Goal: Information Seeking & Learning: Learn about a topic

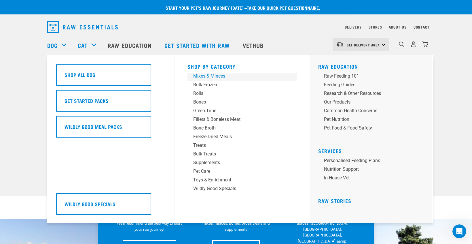
click at [198, 76] on div "Mixes & Minces" at bounding box center [238, 76] width 90 height 7
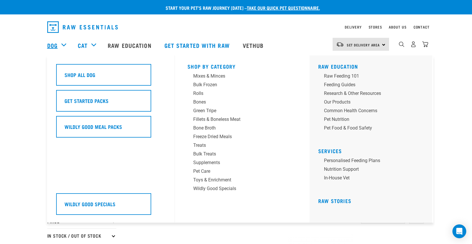
click at [52, 43] on link "Dog" at bounding box center [52, 45] width 10 height 9
click at [199, 83] on div "Bulk Frozen" at bounding box center [238, 84] width 90 height 7
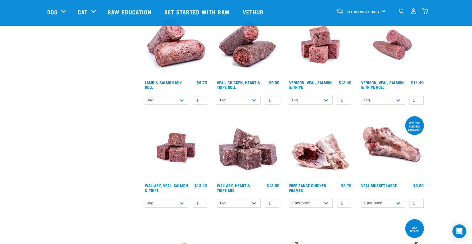
scroll to position [280, 0]
click at [230, 187] on link "Wallaby, Heart & Tripe Mix" at bounding box center [233, 187] width 33 height 7
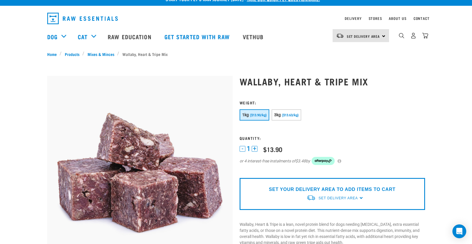
scroll to position [3, 0]
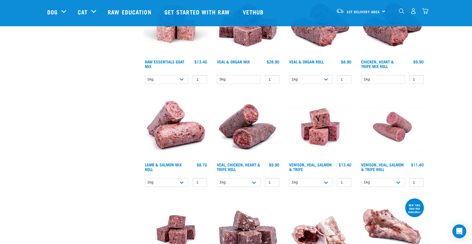
scroll to position [197, 0]
click at [306, 168] on link "Venison, Veal, Salmon & Tripe" at bounding box center [310, 167] width 43 height 7
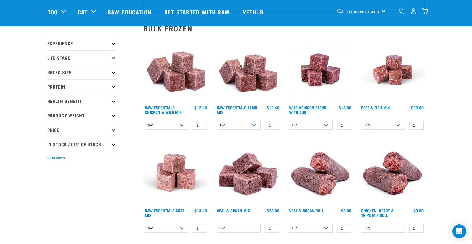
scroll to position [50, 0]
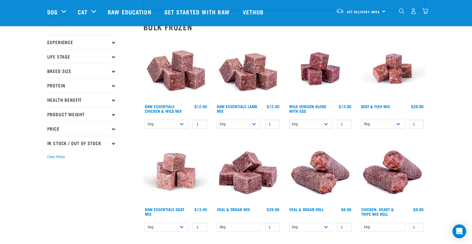
click at [301, 104] on h4 "Wild Venison Blend with Egg" at bounding box center [311, 110] width 44 height 12
click at [309, 104] on h4 "Wild Venison Blend with Egg" at bounding box center [311, 110] width 44 height 12
click at [309, 105] on link "Wild Venison Blend with Egg" at bounding box center [307, 108] width 37 height 7
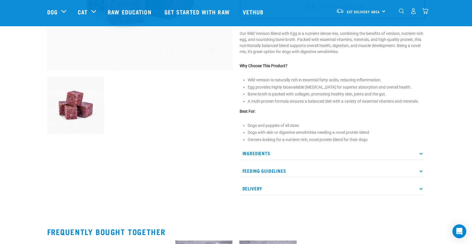
scroll to position [158, 0]
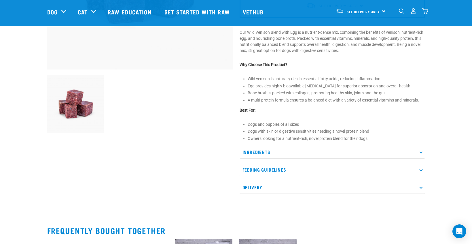
click at [420, 151] on p "Ingredients" at bounding box center [333, 152] width 186 height 13
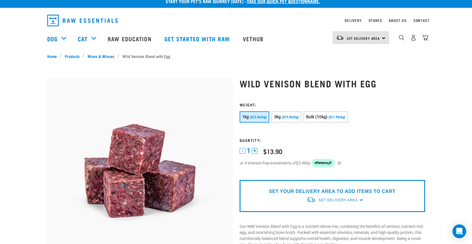
scroll to position [7, 0]
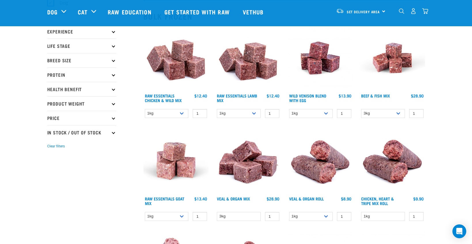
scroll to position [62, 0]
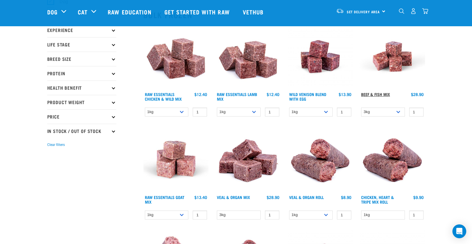
click at [368, 93] on link "Beef & Fish Mix" at bounding box center [375, 94] width 29 height 2
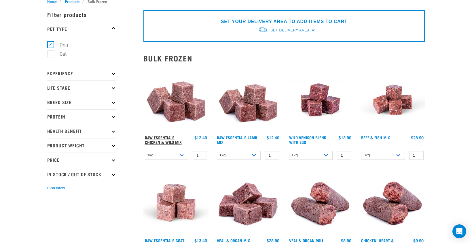
click at [158, 140] on link "Raw Essentials Chicken & Wild Mix" at bounding box center [163, 139] width 37 height 7
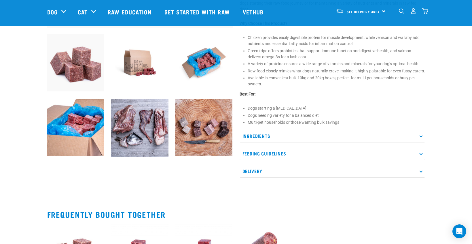
scroll to position [201, 0]
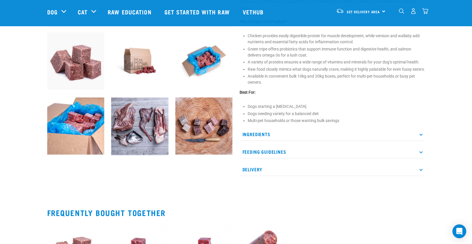
click at [420, 139] on p "Ingredients" at bounding box center [333, 134] width 186 height 13
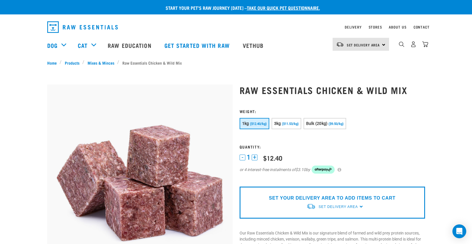
scroll to position [0, 0]
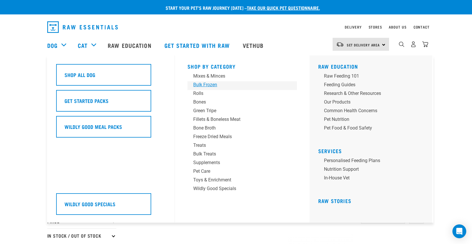
click at [202, 83] on div "Bulk Frozen" at bounding box center [238, 84] width 90 height 7
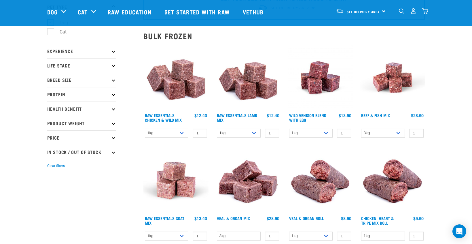
scroll to position [46, 0]
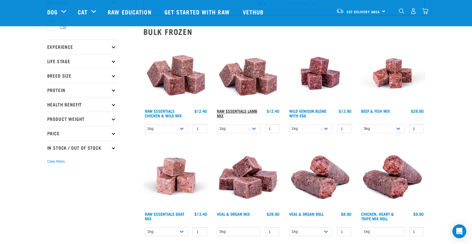
click at [234, 110] on link "Raw Essentials Lamb Mix" at bounding box center [237, 113] width 40 height 7
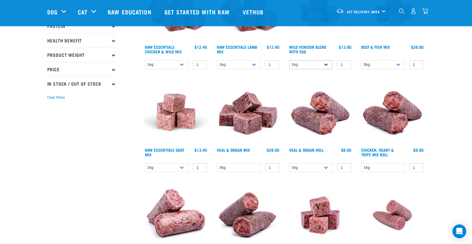
scroll to position [110, 0]
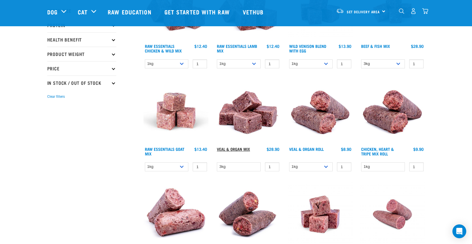
click at [237, 148] on link "Veal & Organ Mix" at bounding box center [233, 149] width 33 height 2
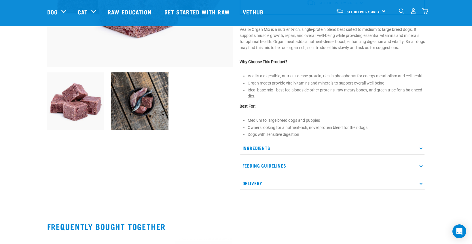
scroll to position [162, 0]
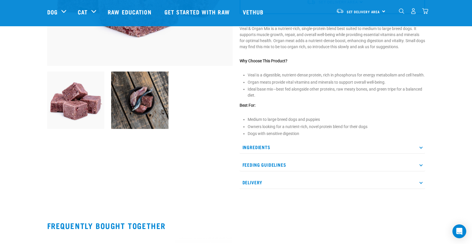
click at [422, 149] on icon at bounding box center [421, 147] width 3 height 3
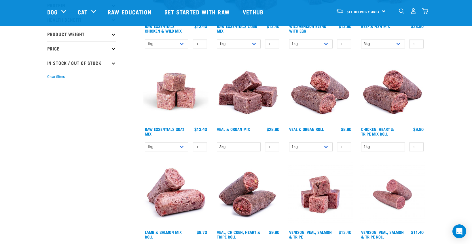
scroll to position [136, 0]
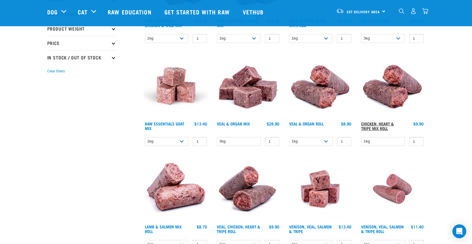
click at [373, 122] on link "Chicken, Heart & Tripe Mix Roll" at bounding box center [377, 125] width 33 height 7
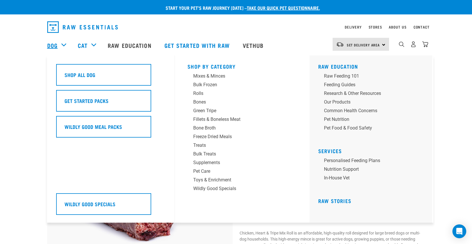
click at [52, 44] on link "Dog" at bounding box center [52, 45] width 10 height 9
click at [202, 84] on div "Bulk Frozen" at bounding box center [238, 84] width 90 height 7
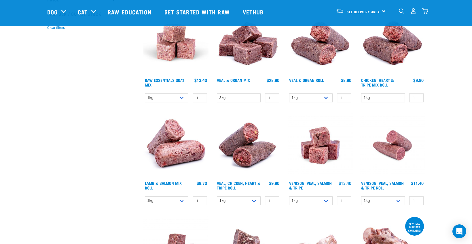
scroll to position [180, 0]
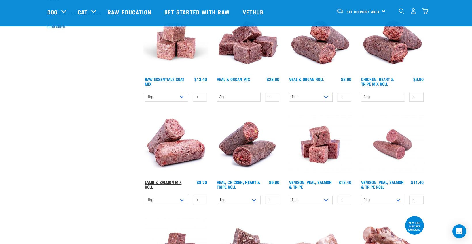
click at [172, 181] on link "Lamb & Salmon Mix Roll" at bounding box center [163, 184] width 37 height 7
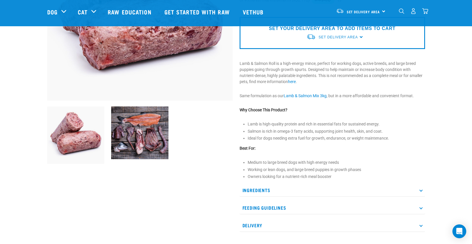
scroll to position [122, 0]
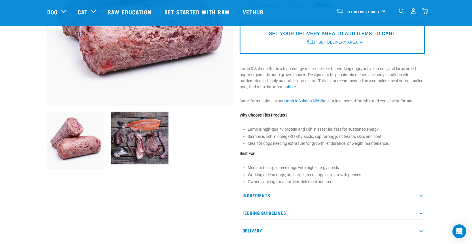
click at [419, 193] on p "Ingredients" at bounding box center [333, 195] width 186 height 13
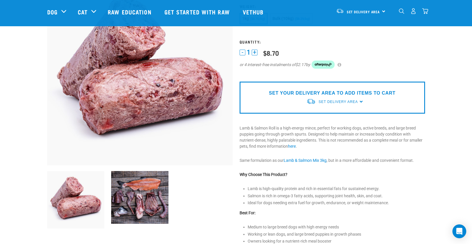
scroll to position [63, 0]
click at [293, 146] on link "here" at bounding box center [292, 146] width 8 height 5
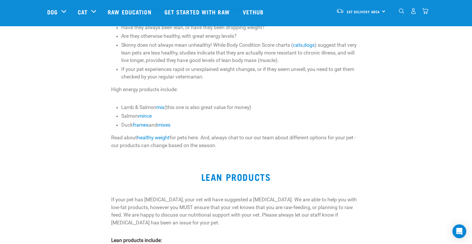
scroll to position [127, 0]
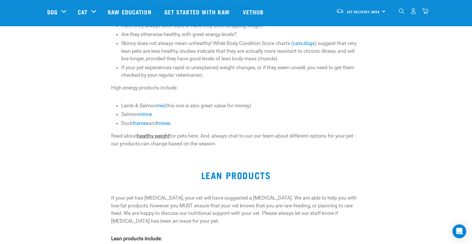
click at [161, 139] on link "healthy weight" at bounding box center [153, 136] width 33 height 6
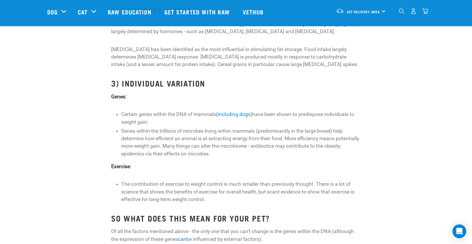
scroll to position [362, 0]
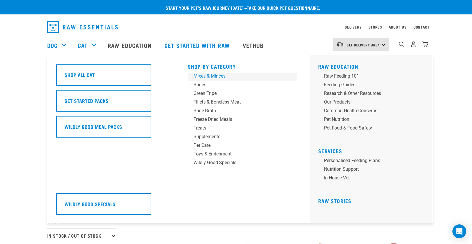
click at [201, 75] on div "Mixes & Minces" at bounding box center [239, 76] width 90 height 7
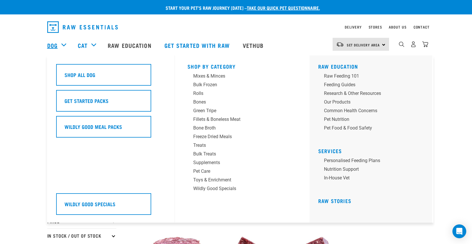
click at [52, 44] on link "Dog" at bounding box center [52, 45] width 10 height 9
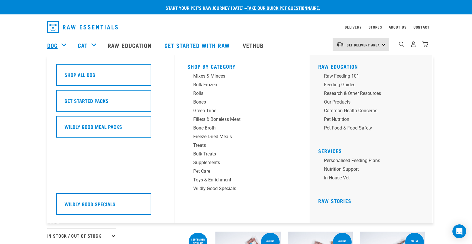
click at [53, 44] on link "Dog" at bounding box center [52, 45] width 10 height 9
click at [202, 75] on div "Mixes & Minces" at bounding box center [238, 76] width 90 height 7
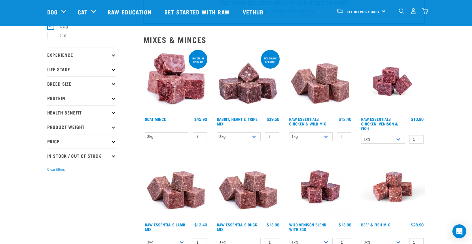
scroll to position [45, 0]
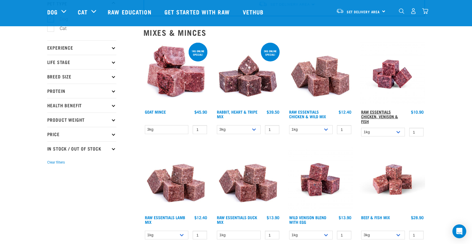
click at [378, 115] on link "Raw Essentials Chicken, Venison & Fish" at bounding box center [379, 116] width 37 height 11
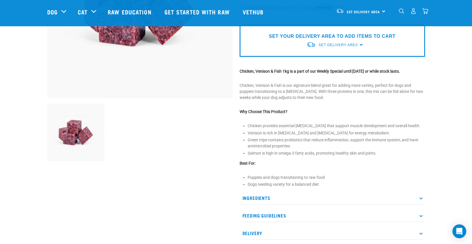
scroll to position [131, 0]
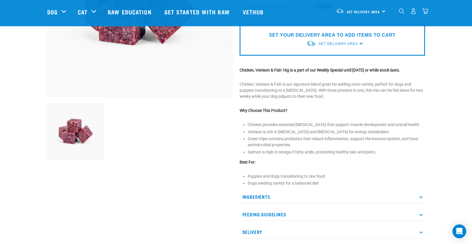
click at [420, 198] on icon at bounding box center [421, 196] width 3 height 3
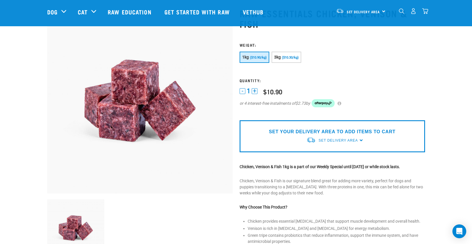
scroll to position [2, 0]
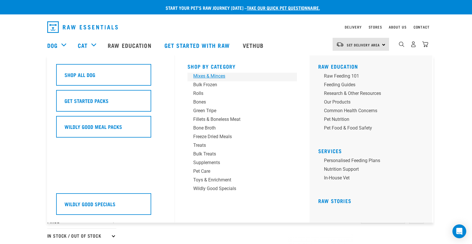
click at [215, 76] on div "Mixes & Minces" at bounding box center [238, 76] width 90 height 7
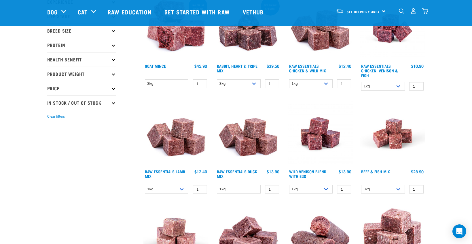
scroll to position [91, 0]
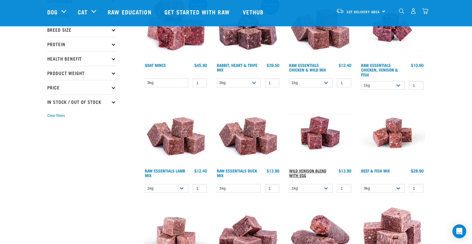
click at [307, 169] on link "Wild Venison Blend with Egg" at bounding box center [307, 172] width 37 height 7
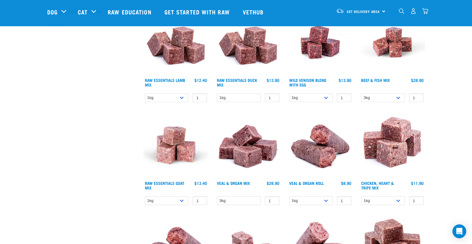
scroll to position [184, 0]
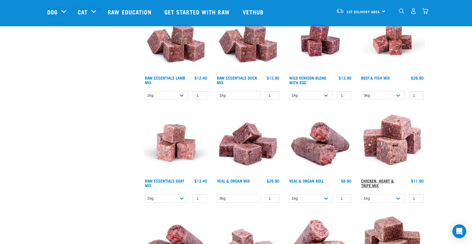
click at [365, 180] on link "Chicken, Heart & Tripe Mix" at bounding box center [377, 183] width 33 height 7
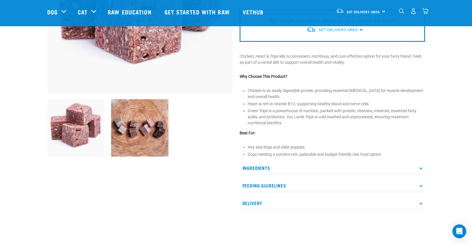
scroll to position [144, 0]
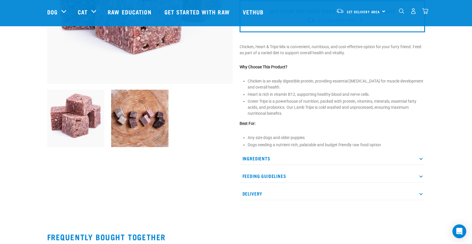
click at [419, 157] on p "Ingredients" at bounding box center [333, 158] width 186 height 13
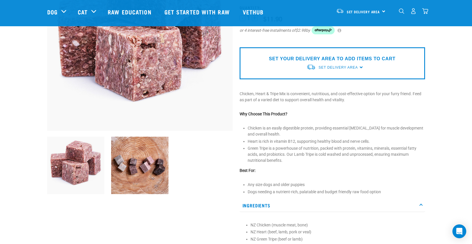
scroll to position [79, 0]
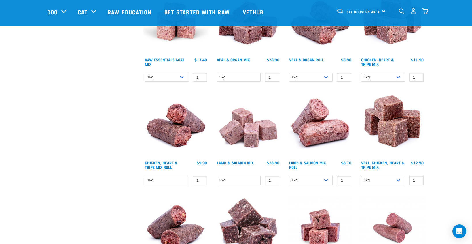
scroll to position [306, 0]
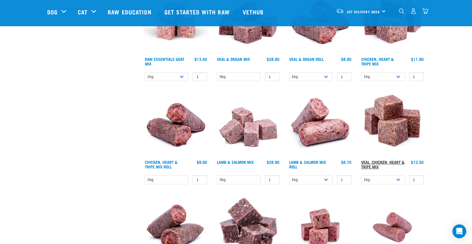
click at [380, 161] on link "Veal, Chicken, Heart & Tripe Mix" at bounding box center [383, 164] width 44 height 7
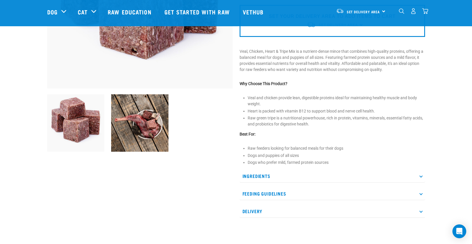
click at [421, 176] on icon at bounding box center [421, 175] width 3 height 3
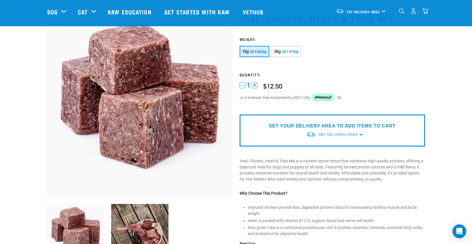
scroll to position [28, 0]
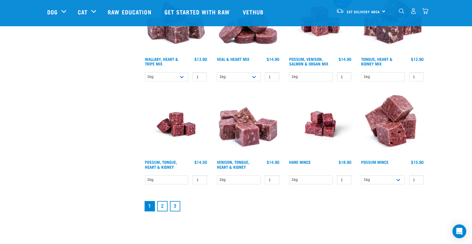
scroll to position [719, 0]
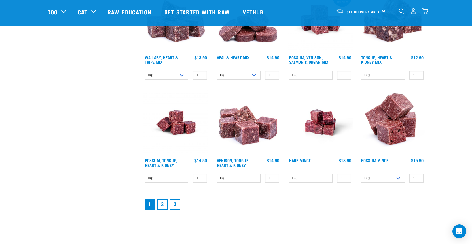
click at [162, 209] on link "2" at bounding box center [162, 204] width 10 height 10
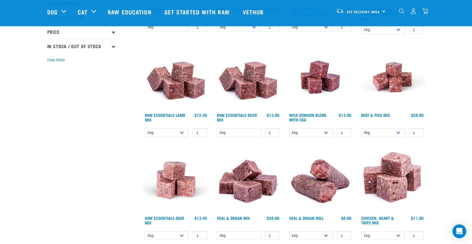
scroll to position [146, 0]
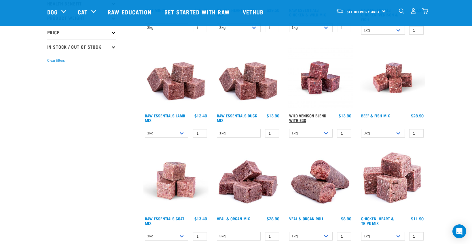
click at [315, 114] on link "Wild Venison Blend with Egg" at bounding box center [307, 117] width 37 height 7
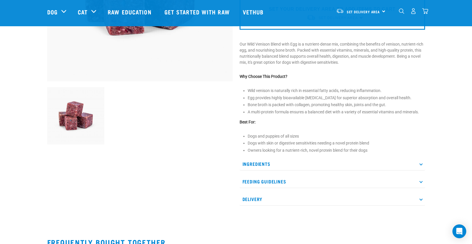
scroll to position [170, 0]
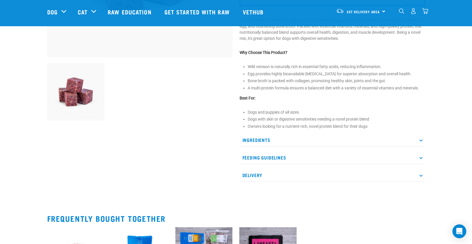
click at [420, 138] on p "Ingredients" at bounding box center [333, 139] width 186 height 13
